Goal: Find contact information: Find contact information

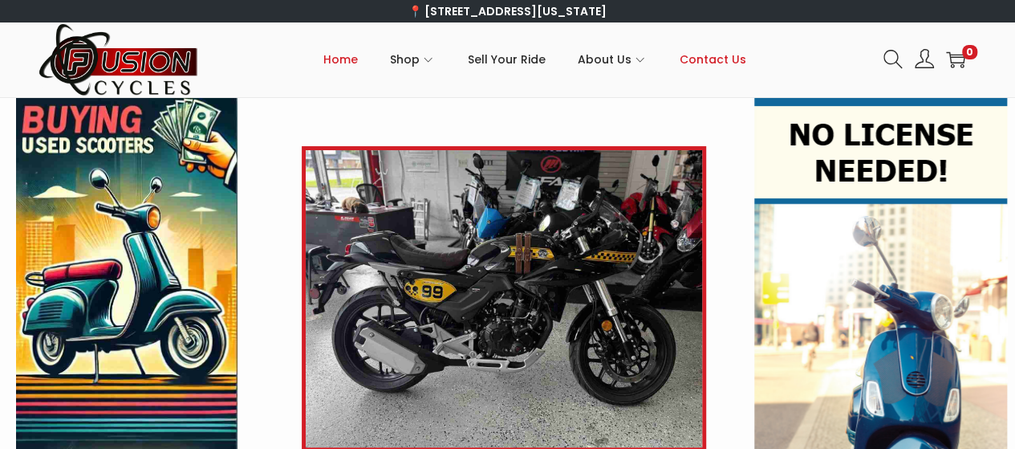
drag, startPoint x: 0, startPoint y: 0, endPoint x: 697, endPoint y: 54, distance: 698.6
click at [697, 54] on span "Contact Us" at bounding box center [713, 59] width 67 height 40
click at [697, 58] on span "Contact Us" at bounding box center [713, 59] width 67 height 40
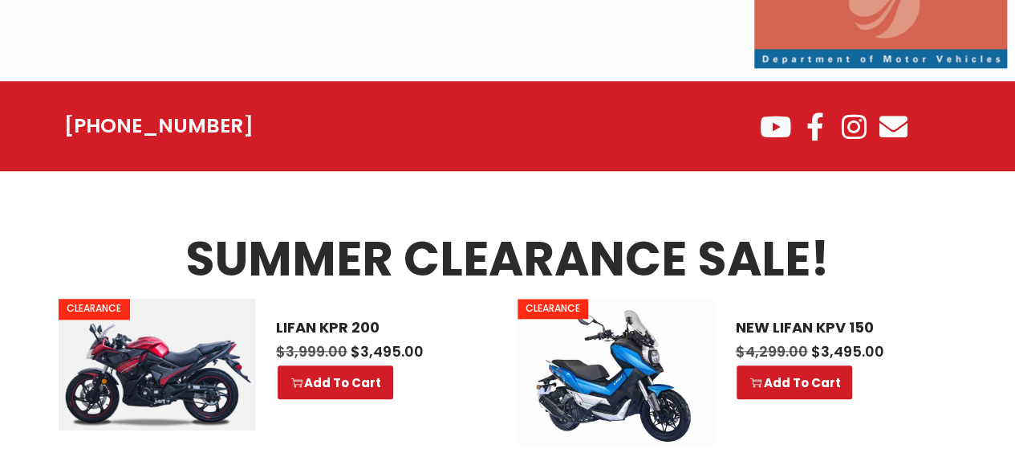
scroll to position [642, 0]
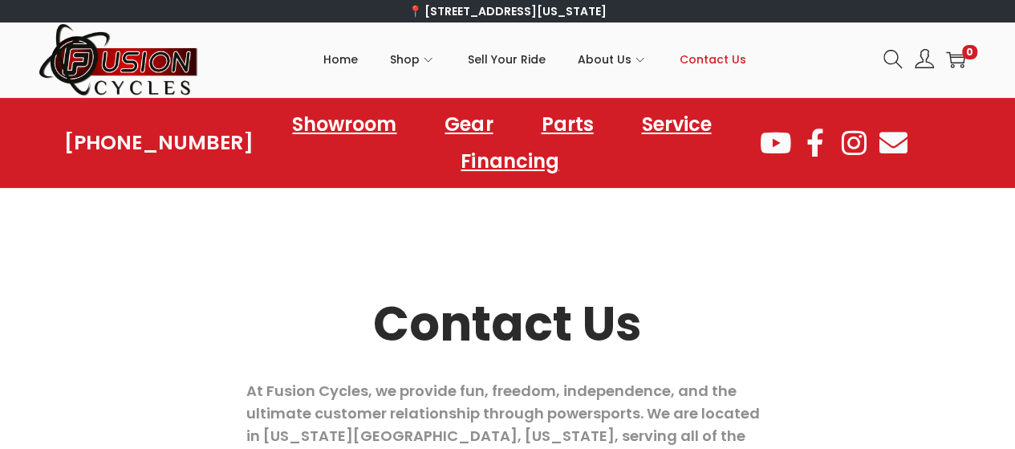
drag, startPoint x: 0, startPoint y: 0, endPoint x: 990, endPoint y: 211, distance: 1012.5
click at [990, 209] on div at bounding box center [507, 208] width 999 height 24
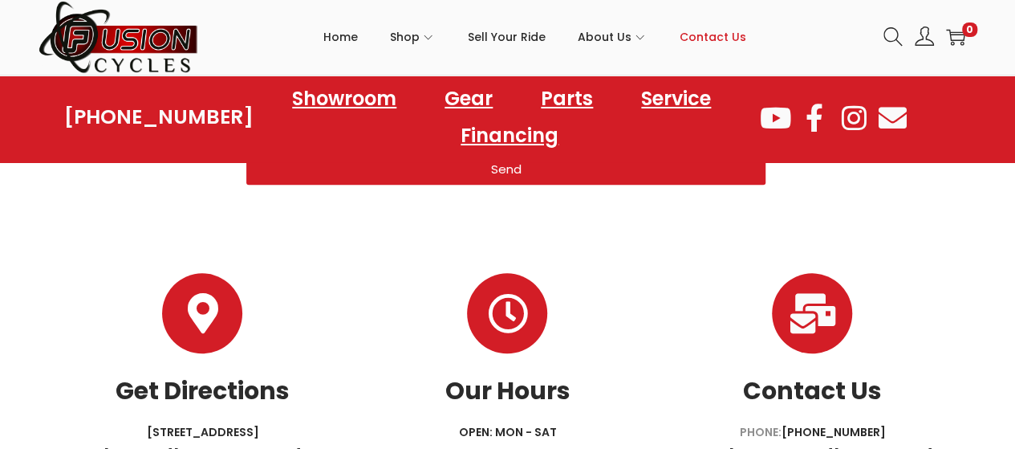
scroll to position [783, 0]
